Goal: Task Accomplishment & Management: Use online tool/utility

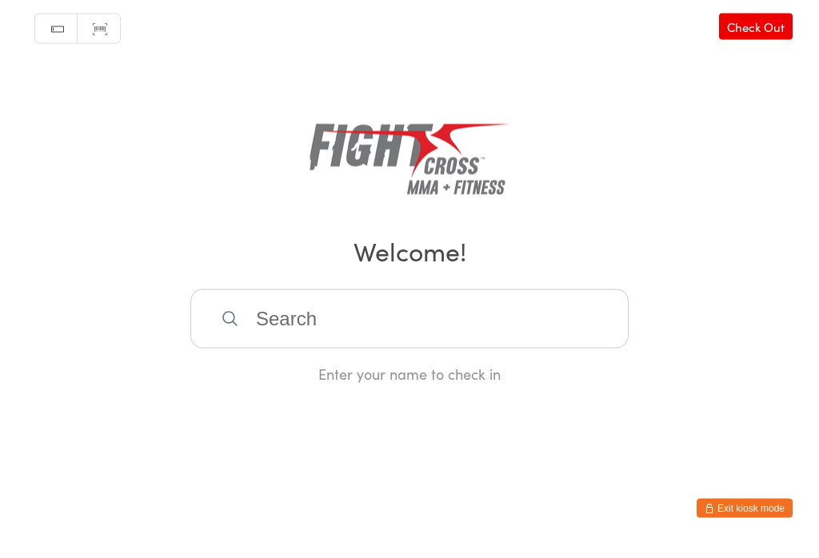
click at [762, 27] on link "Check Out" at bounding box center [756, 40] width 74 height 26
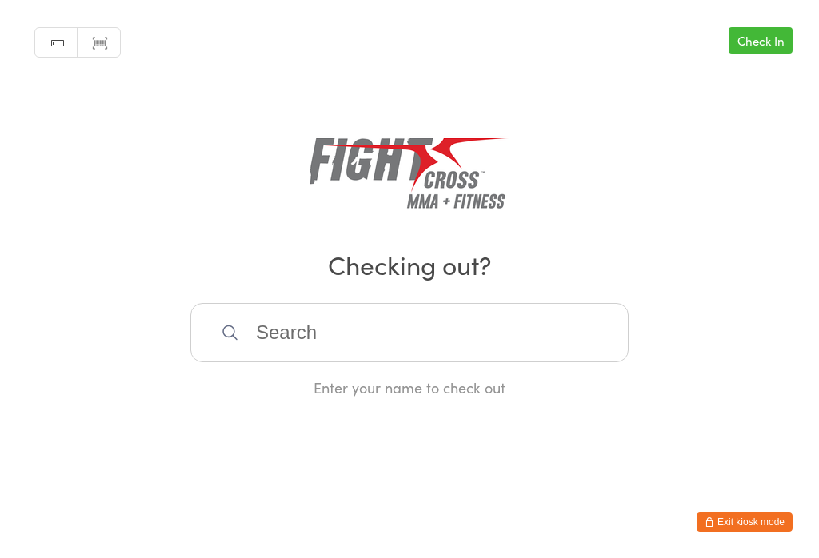
click at [342, 331] on input "search" at bounding box center [409, 332] width 438 height 59
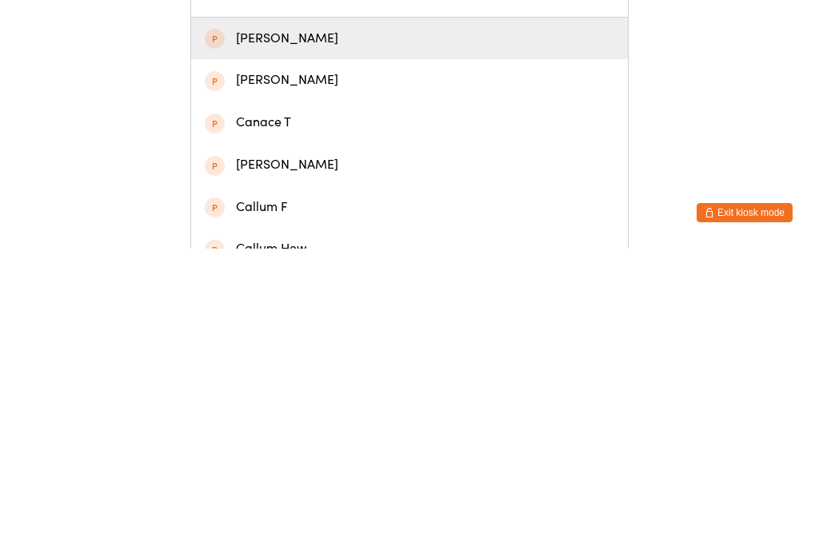
type input "Caleb T"
click at [353, 337] on div "[PERSON_NAME]" at bounding box center [409, 348] width 409 height 22
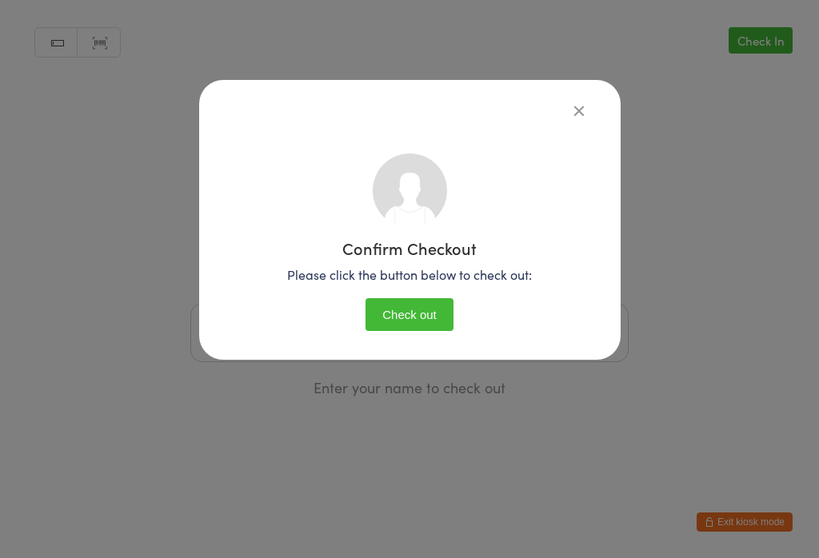
click at [437, 313] on button "Check out" at bounding box center [409, 314] width 88 height 33
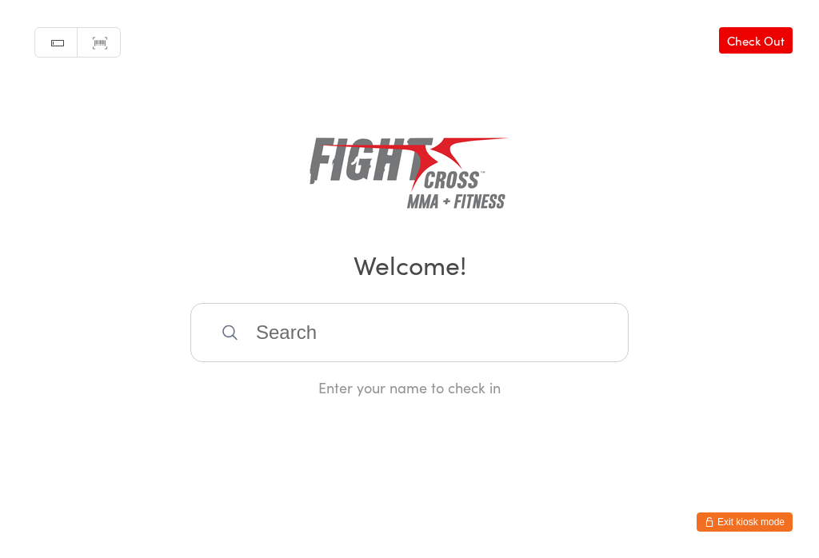
click at [305, 333] on input "search" at bounding box center [409, 332] width 438 height 59
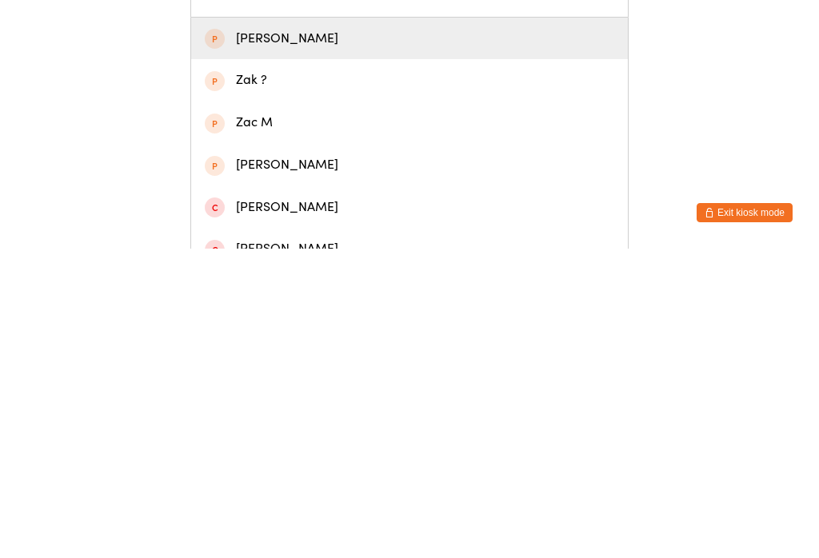
type input "Zara"
click at [243, 337] on div "[PERSON_NAME]" at bounding box center [409, 348] width 409 height 22
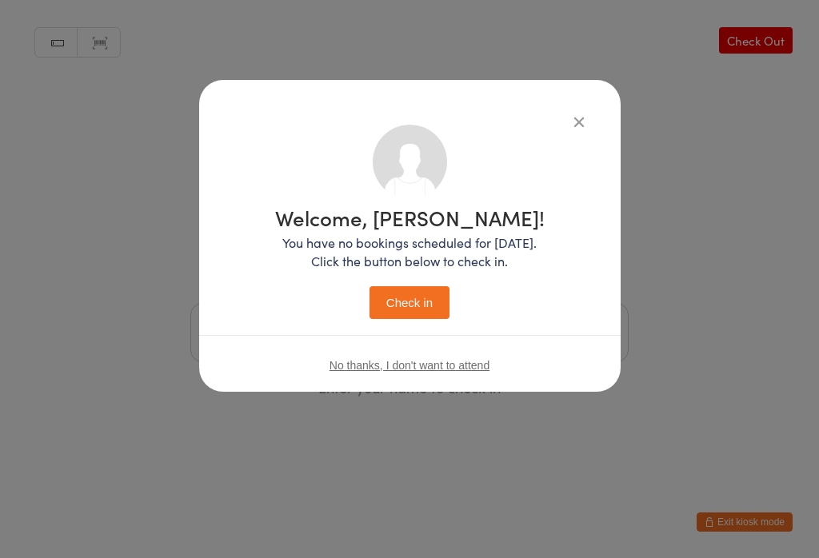
click at [402, 294] on button "Check in" at bounding box center [409, 302] width 80 height 33
